Goal: Task Accomplishment & Management: Manage account settings

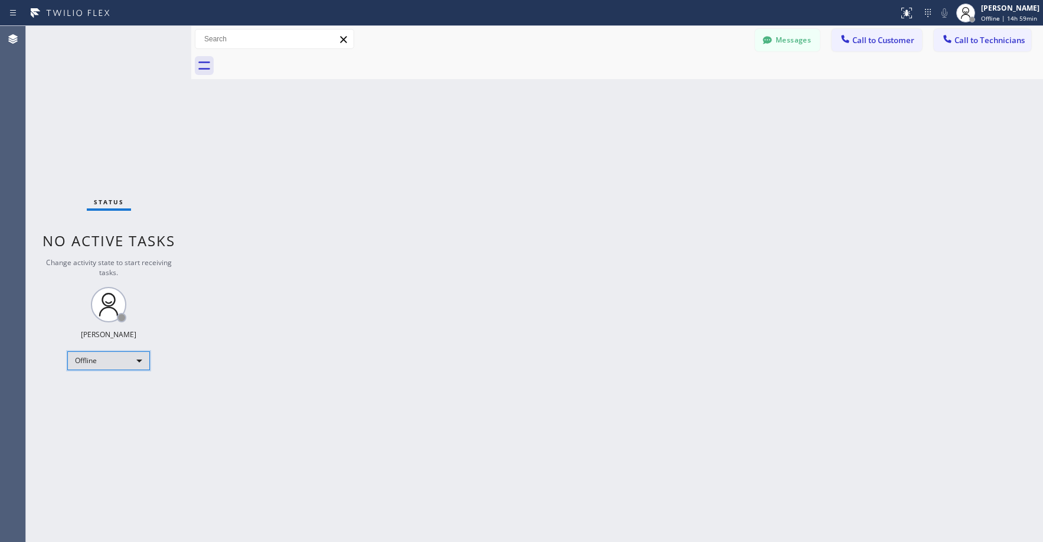
click at [97, 365] on div "Offline" at bounding box center [108, 360] width 83 height 19
click at [98, 403] on li "Unavailable" at bounding box center [108, 407] width 80 height 14
click at [106, 130] on div "Status No active tasks Change activity state to start receiving tasks. [PERSON_…" at bounding box center [108, 284] width 165 height 516
click at [100, 113] on div "Status No active tasks Change activity state to start receiving tasks. [PERSON_…" at bounding box center [108, 284] width 165 height 516
drag, startPoint x: 120, startPoint y: 79, endPoint x: 70, endPoint y: 377, distance: 302.9
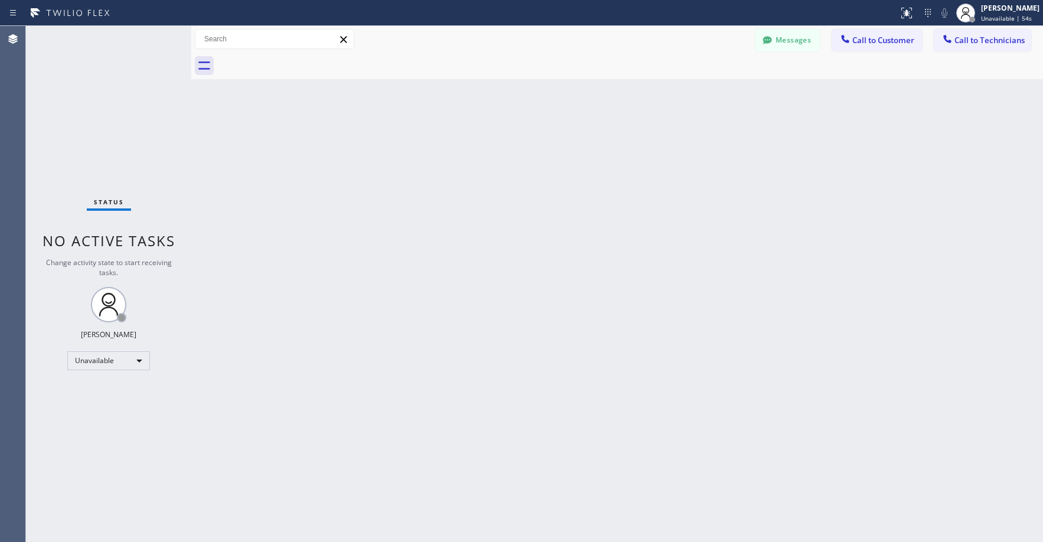
click at [120, 80] on div "Status No active tasks Change activity state to start receiving tasks. [PERSON_…" at bounding box center [108, 284] width 165 height 516
click at [112, 77] on div "Status No active tasks Change activity state to start receiving tasks. [PERSON_…" at bounding box center [108, 284] width 165 height 516
click at [98, 93] on div "Status No active tasks Change activity state to start receiving tasks. [PERSON_…" at bounding box center [108, 284] width 165 height 516
click at [89, 97] on div "Status No active tasks Change activity state to start receiving tasks. [PERSON_…" at bounding box center [108, 284] width 165 height 516
drag, startPoint x: 135, startPoint y: 108, endPoint x: 87, endPoint y: 397, distance: 293.3
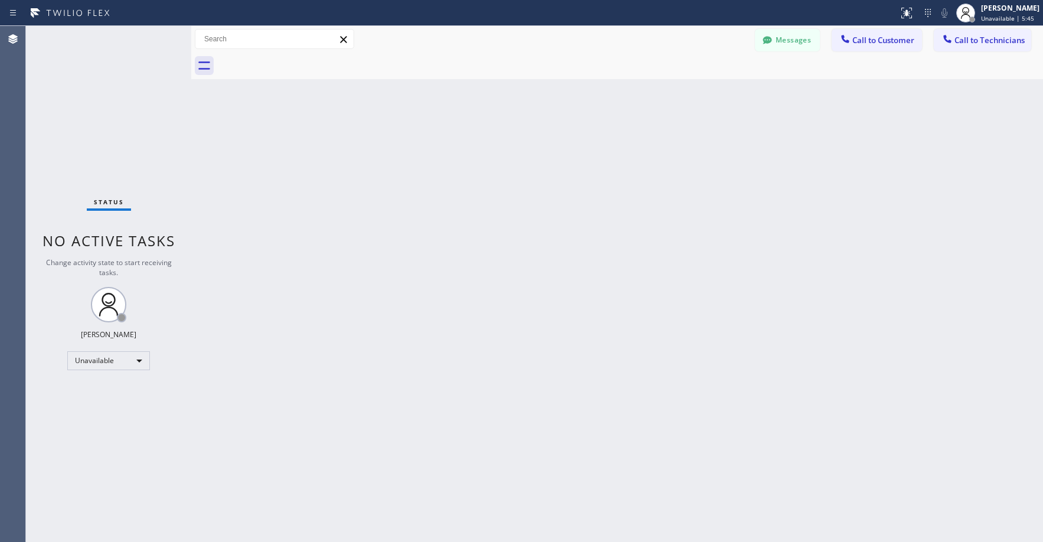
click at [135, 109] on div "Status No active tasks Change activity state to start receiving tasks. [PERSON_…" at bounding box center [108, 284] width 165 height 516
click at [64, 123] on div "Status No active tasks Change activity state to start receiving tasks. [PERSON_…" at bounding box center [108, 284] width 165 height 516
click at [106, 115] on div "Status No active tasks Change activity state to start receiving tasks. [PERSON_…" at bounding box center [108, 284] width 165 height 516
drag, startPoint x: 119, startPoint y: 103, endPoint x: 99, endPoint y: 368, distance: 265.3
click at [119, 104] on div "Status No active tasks Change activity state to start receiving tasks. [PERSON_…" at bounding box center [108, 284] width 165 height 516
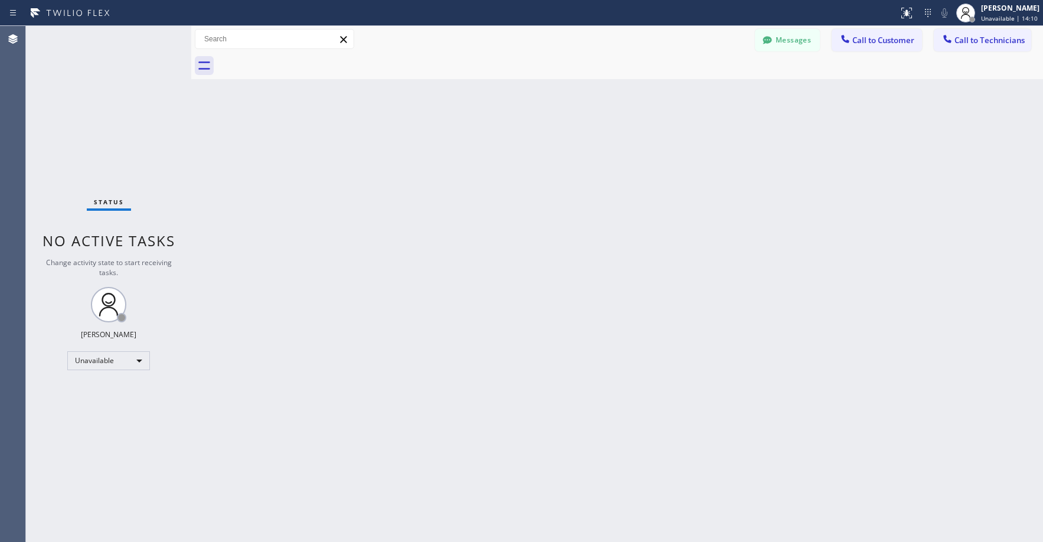
click at [96, 128] on div "Status No active tasks Change activity state to start receiving tasks. [PERSON_…" at bounding box center [108, 284] width 165 height 516
click at [109, 103] on div "Status No active tasks Change activity state to start receiving tasks. [PERSON_…" at bounding box center [108, 284] width 165 height 516
click at [94, 192] on div "Status No active tasks Change activity state to start receiving tasks. [PERSON_…" at bounding box center [108, 284] width 165 height 516
click at [94, 187] on div "Status No active tasks Change activity state to start receiving tasks. [PERSON_…" at bounding box center [108, 284] width 165 height 516
click at [107, 141] on div "Status No active tasks Change activity state to start receiving tasks. [PERSON_…" at bounding box center [108, 284] width 165 height 516
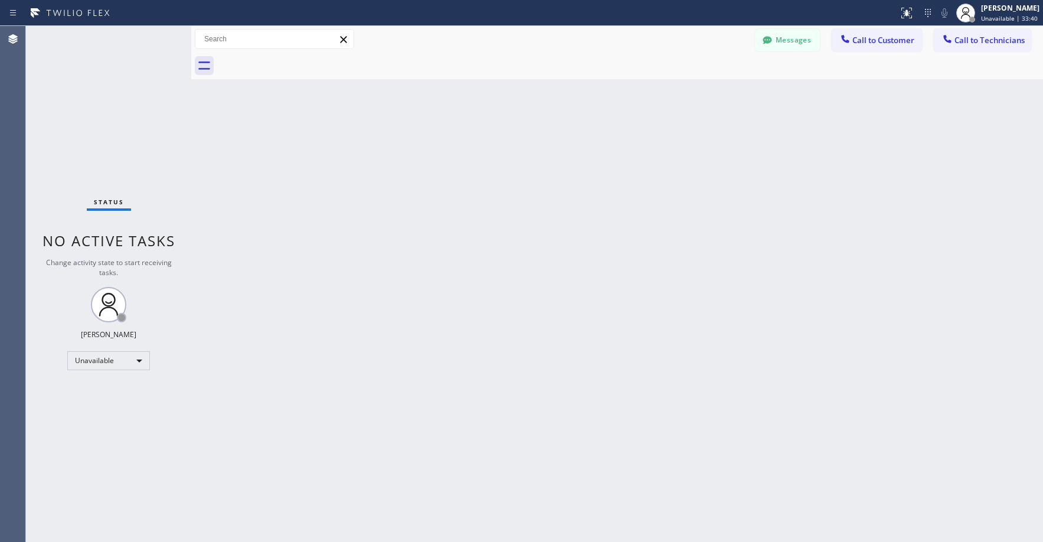
click at [155, 151] on div "Status No active tasks Change activity state to start receiving tasks. [PERSON_…" at bounding box center [108, 284] width 165 height 516
click at [84, 111] on div "Status No active tasks Change activity state to start receiving tasks. [PERSON_…" at bounding box center [108, 284] width 165 height 516
click at [102, 81] on div "Status No active tasks Change activity state to start receiving tasks. [PERSON_…" at bounding box center [108, 284] width 165 height 516
click at [113, 132] on div "Status No active tasks Change activity state to start receiving tasks. [PERSON_…" at bounding box center [108, 284] width 165 height 516
click at [122, 96] on div "Status No active tasks Change activity state to start receiving tasks. [PERSON_…" at bounding box center [108, 284] width 165 height 516
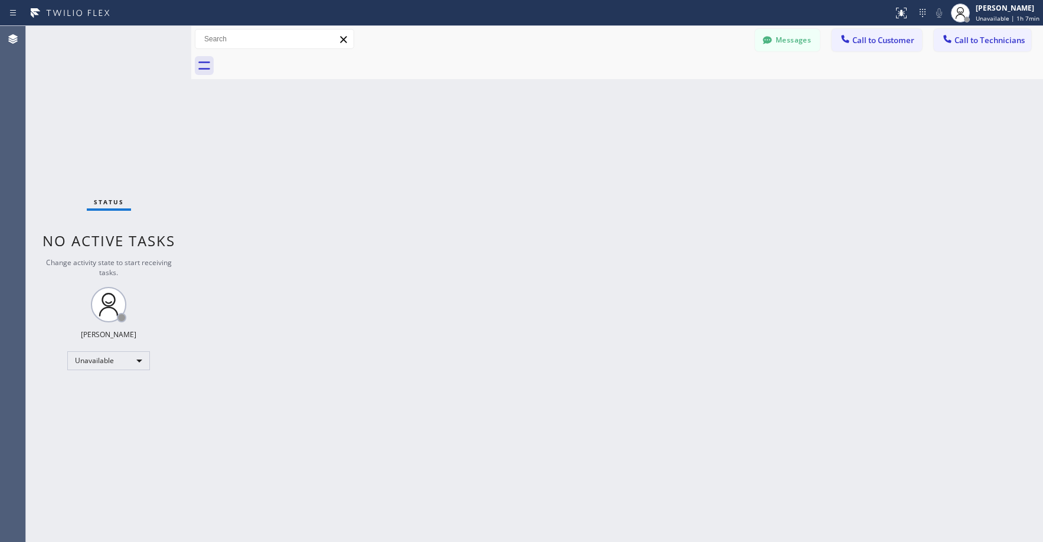
click at [123, 96] on div "Status No active tasks Change activity state to start receiving tasks. [PERSON_…" at bounding box center [108, 284] width 165 height 516
click at [110, 119] on div "Status No active tasks Change activity state to start receiving tasks. [PERSON_…" at bounding box center [108, 284] width 165 height 516
drag, startPoint x: 109, startPoint y: 125, endPoint x: 112, endPoint y: 145, distance: 20.3
click at [109, 128] on div "Status No active tasks Change activity state to start receiving tasks. [PERSON_…" at bounding box center [108, 284] width 165 height 516
click at [109, 186] on div "Status No active tasks Change activity state to start receiving tasks. [PERSON_…" at bounding box center [108, 284] width 165 height 516
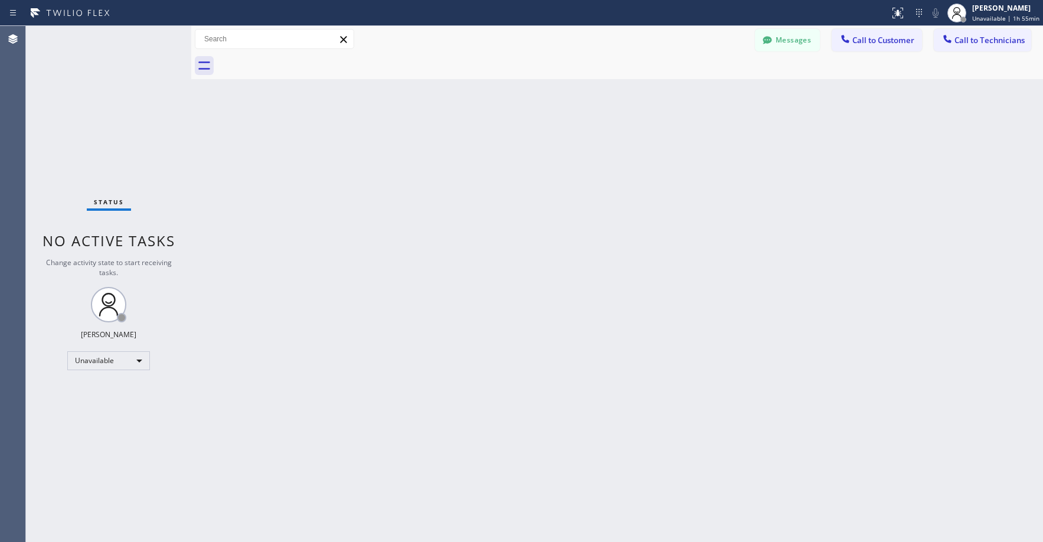
drag, startPoint x: 90, startPoint y: 77, endPoint x: 97, endPoint y: 178, distance: 100.7
click at [90, 78] on div "Status No active tasks Change activity state to start receiving tasks. [PERSON_…" at bounding box center [108, 284] width 165 height 516
click at [100, 358] on div "Unavailable" at bounding box center [108, 360] width 83 height 19
click at [103, 423] on li "Break" at bounding box center [108, 421] width 80 height 14
click at [123, 106] on div "Status No active tasks Change activity state to start receiving tasks. [PERSON_…" at bounding box center [108, 284] width 165 height 516
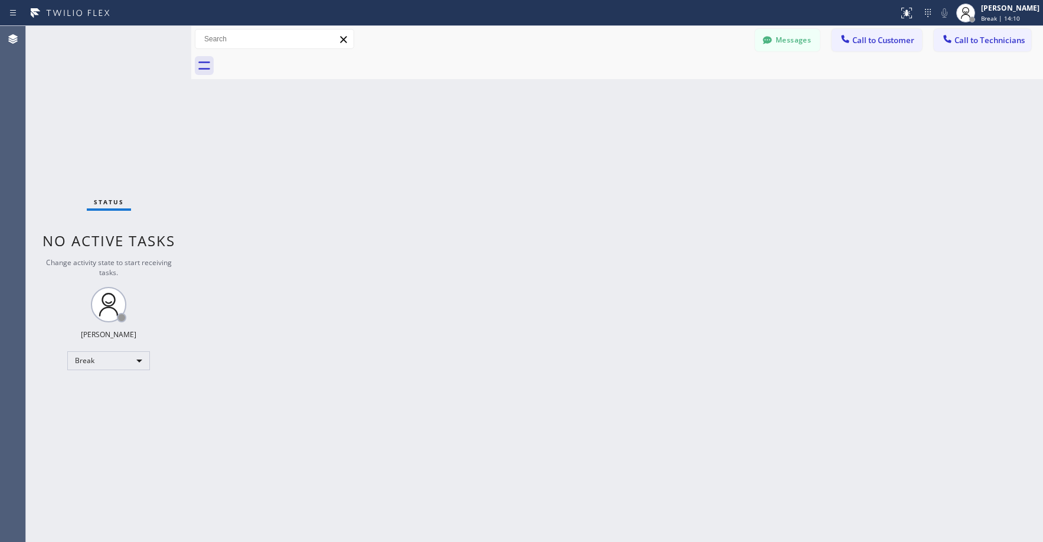
click at [129, 129] on div "Status No active tasks Change activity state to start receiving tasks. [PERSON_…" at bounding box center [108, 284] width 165 height 516
click at [94, 366] on div "Break" at bounding box center [108, 360] width 83 height 19
click at [100, 406] on li "Unavailable" at bounding box center [108, 407] width 80 height 14
click at [67, 67] on div "Status No active tasks Change activity state to start receiving tasks. [PERSON_…" at bounding box center [108, 284] width 165 height 516
click at [794, 42] on button "Messages" at bounding box center [787, 40] width 65 height 22
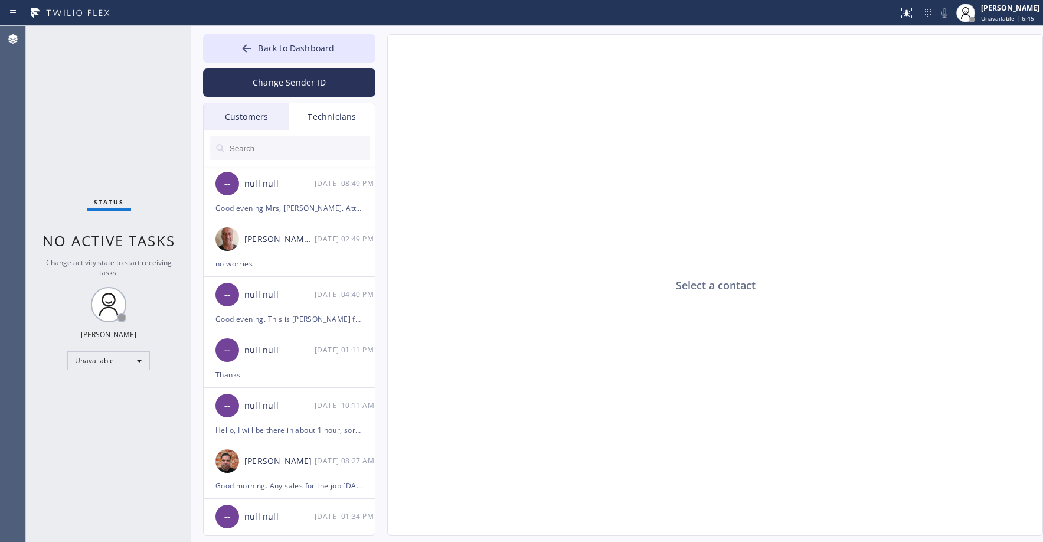
click at [235, 107] on div "Customers" at bounding box center [247, 116] width 86 height 27
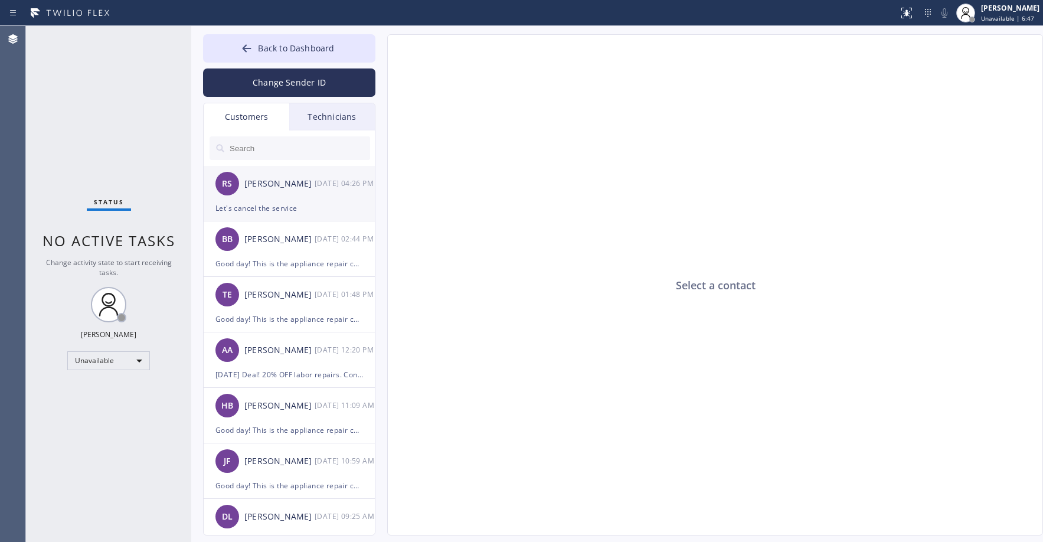
click at [299, 195] on div "RS [PERSON_NAME] [DATE] 04:26 PM" at bounding box center [290, 183] width 172 height 35
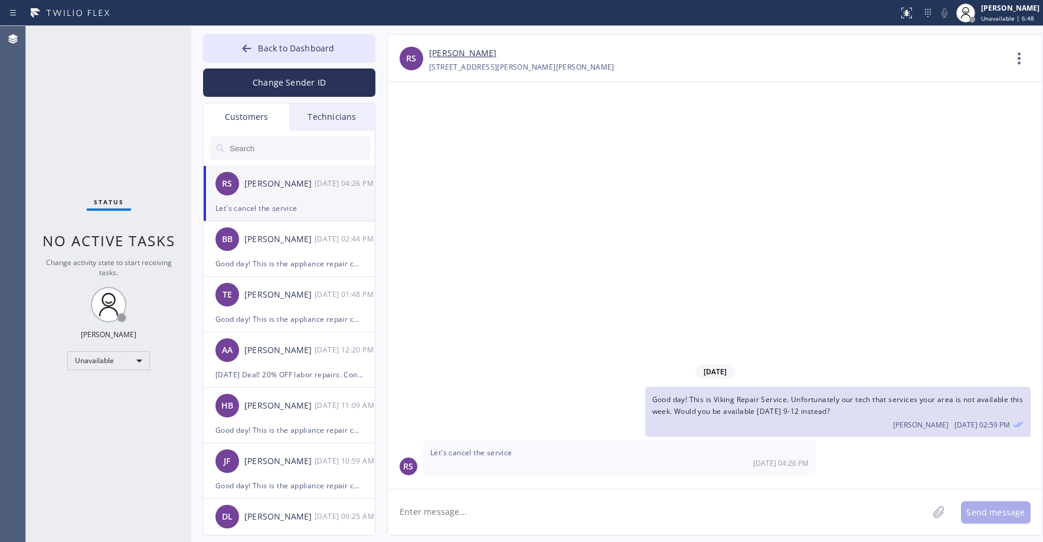
click at [600, 456] on div "Let's cancel the service [DATE] 04:26 PM" at bounding box center [619, 457] width 393 height 35
drag, startPoint x: 600, startPoint y: 456, endPoint x: 510, endPoint y: 449, distance: 90.0
click at [510, 449] on span "Let's cancel the service" at bounding box center [471, 452] width 82 height 10
click at [267, 44] on span "Back to Dashboard" at bounding box center [296, 48] width 76 height 11
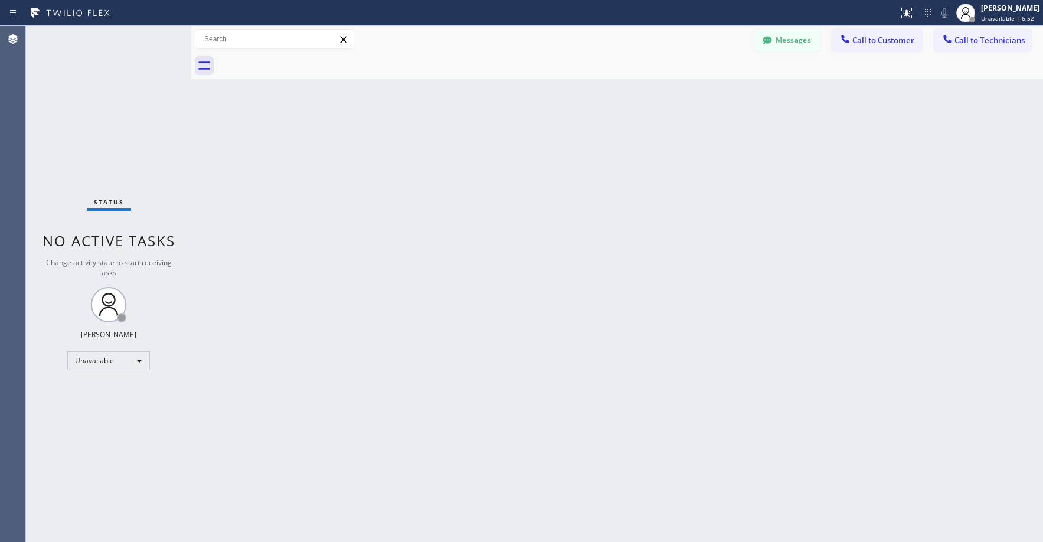
drag, startPoint x: 95, startPoint y: 115, endPoint x: 95, endPoint y: 121, distance: 6.5
click at [95, 117] on div "Status No active tasks Change activity state to start receiving tasks. [PERSON_…" at bounding box center [108, 284] width 165 height 516
drag, startPoint x: 99, startPoint y: 64, endPoint x: 85, endPoint y: 269, distance: 205.3
click at [97, 72] on div "Status No active tasks Change activity state to start receiving tasks. [PERSON_…" at bounding box center [108, 284] width 165 height 516
drag, startPoint x: 76, startPoint y: 53, endPoint x: 76, endPoint y: 68, distance: 14.8
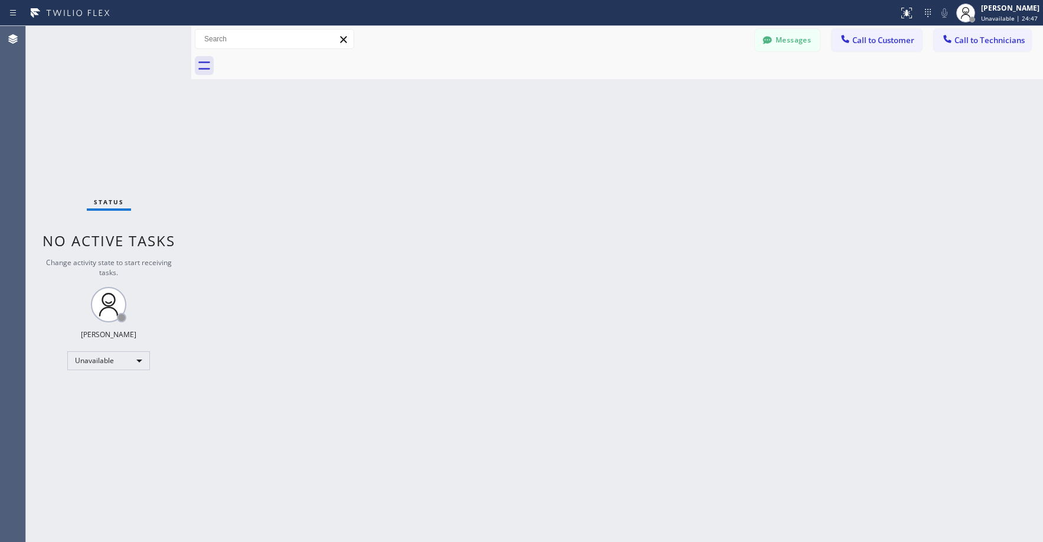
click at [76, 57] on div "Status No active tasks Change activity state to start receiving tasks. [PERSON_…" at bounding box center [108, 284] width 165 height 516
drag, startPoint x: 92, startPoint y: 96, endPoint x: 51, endPoint y: 319, distance: 226.7
click at [92, 99] on div "Status No active tasks Change activity state to start receiving tasks. [PERSON_…" at bounding box center [108, 284] width 165 height 516
click at [143, 112] on div "Status No active tasks Change activity state to start receiving tasks. [PERSON_…" at bounding box center [108, 284] width 165 height 516
click at [92, 113] on div "Status No active tasks Change activity state to start receiving tasks. [PERSON_…" at bounding box center [108, 284] width 165 height 516
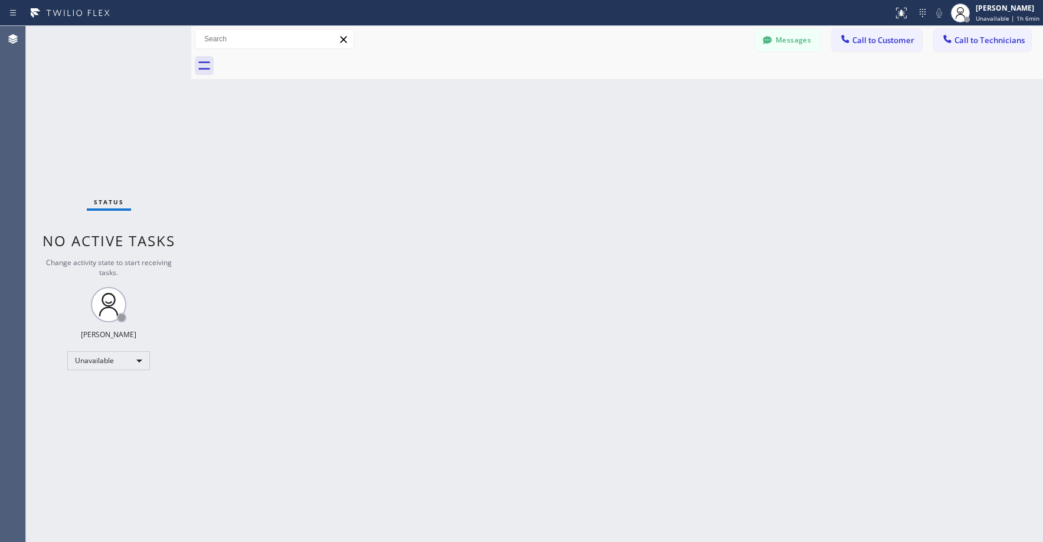
click at [98, 153] on div "Status No active tasks Change activity state to start receiving tasks. [PERSON_…" at bounding box center [108, 284] width 165 height 516
click at [93, 112] on div "Status No active tasks Change activity state to start receiving tasks. [PERSON_…" at bounding box center [108, 284] width 165 height 516
click at [83, 102] on div "Status No active tasks Change activity state to start receiving tasks. [PERSON_…" at bounding box center [108, 284] width 165 height 516
click at [85, 75] on div "Status No active tasks Change activity state to start receiving tasks. [PERSON_…" at bounding box center [108, 284] width 165 height 516
drag, startPoint x: 100, startPoint y: 120, endPoint x: 116, endPoint y: 137, distance: 23.0
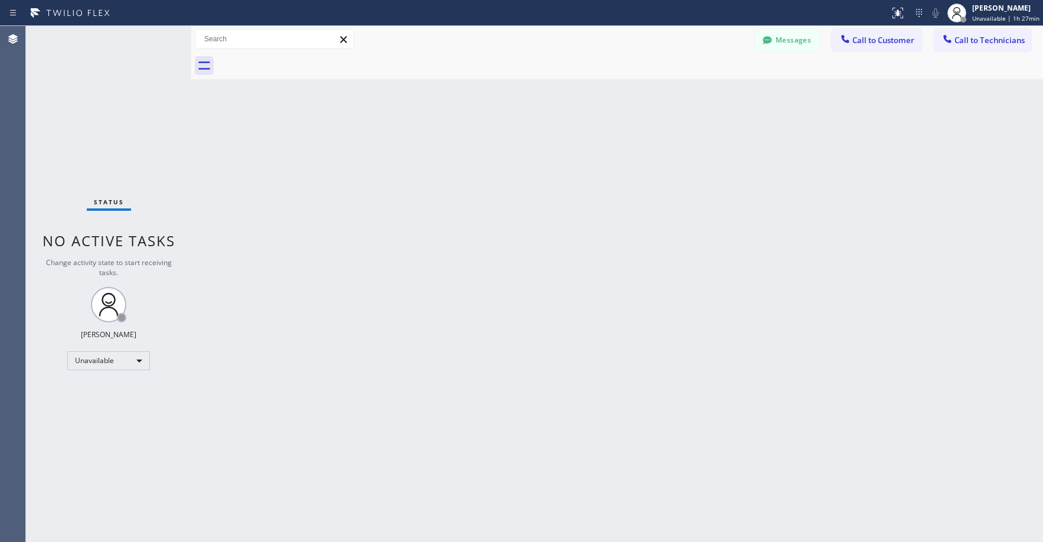
click at [100, 122] on div "Status No active tasks Change activity state to start receiving tasks. [PERSON_…" at bounding box center [108, 284] width 165 height 516
click at [90, 102] on div "Status No active tasks Change activity state to start receiving tasks. [PERSON_…" at bounding box center [108, 284] width 165 height 516
click at [57, 81] on div "Status No active tasks Change activity state to start receiving tasks. [PERSON_…" at bounding box center [108, 284] width 165 height 516
click at [622, 231] on div "Back to Dashboard Change Sender ID Customers Technicians RS [PERSON_NAME] [DATE…" at bounding box center [617, 284] width 852 height 516
click at [70, 85] on div "Status No active tasks Change activity state to start receiving tasks. [PERSON_…" at bounding box center [108, 284] width 165 height 516
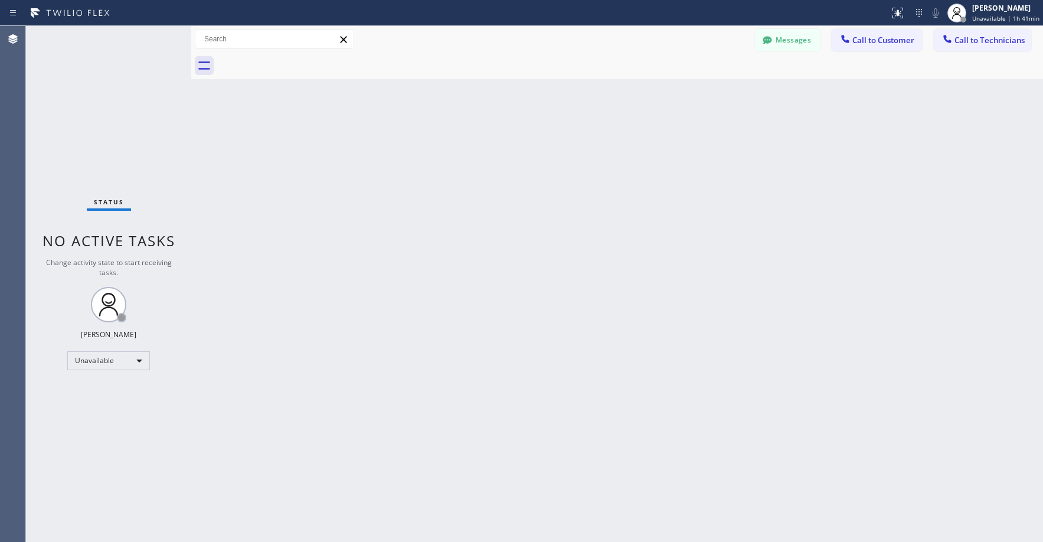
drag, startPoint x: 119, startPoint y: 110, endPoint x: 358, endPoint y: 53, distance: 246.0
click at [119, 111] on div "Status No active tasks Change activity state to start receiving tasks. [PERSON_…" at bounding box center [108, 284] width 165 height 516
click at [71, 77] on div "Status No active tasks Change activity state to start receiving tasks. [PERSON_…" at bounding box center [108, 284] width 165 height 516
drag, startPoint x: 98, startPoint y: 93, endPoint x: 120, endPoint y: 292, distance: 200.2
click at [98, 98] on div "Status No active tasks Change activity state to start receiving tasks. [PERSON_…" at bounding box center [108, 284] width 165 height 516
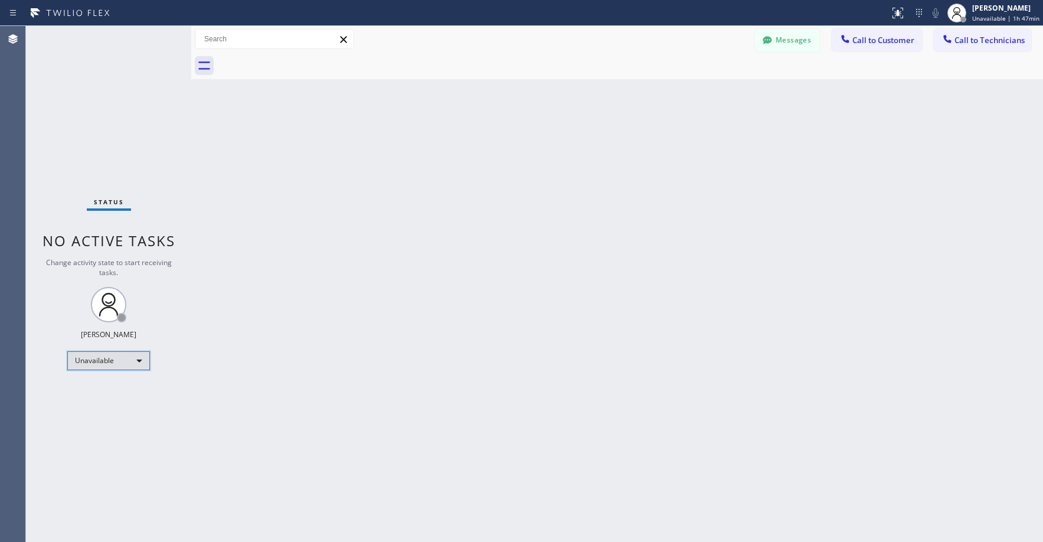
click at [89, 367] on div "Unavailable" at bounding box center [108, 360] width 83 height 19
click at [92, 414] on li "Break" at bounding box center [108, 421] width 80 height 14
